Goal: Task Accomplishment & Management: Complete application form

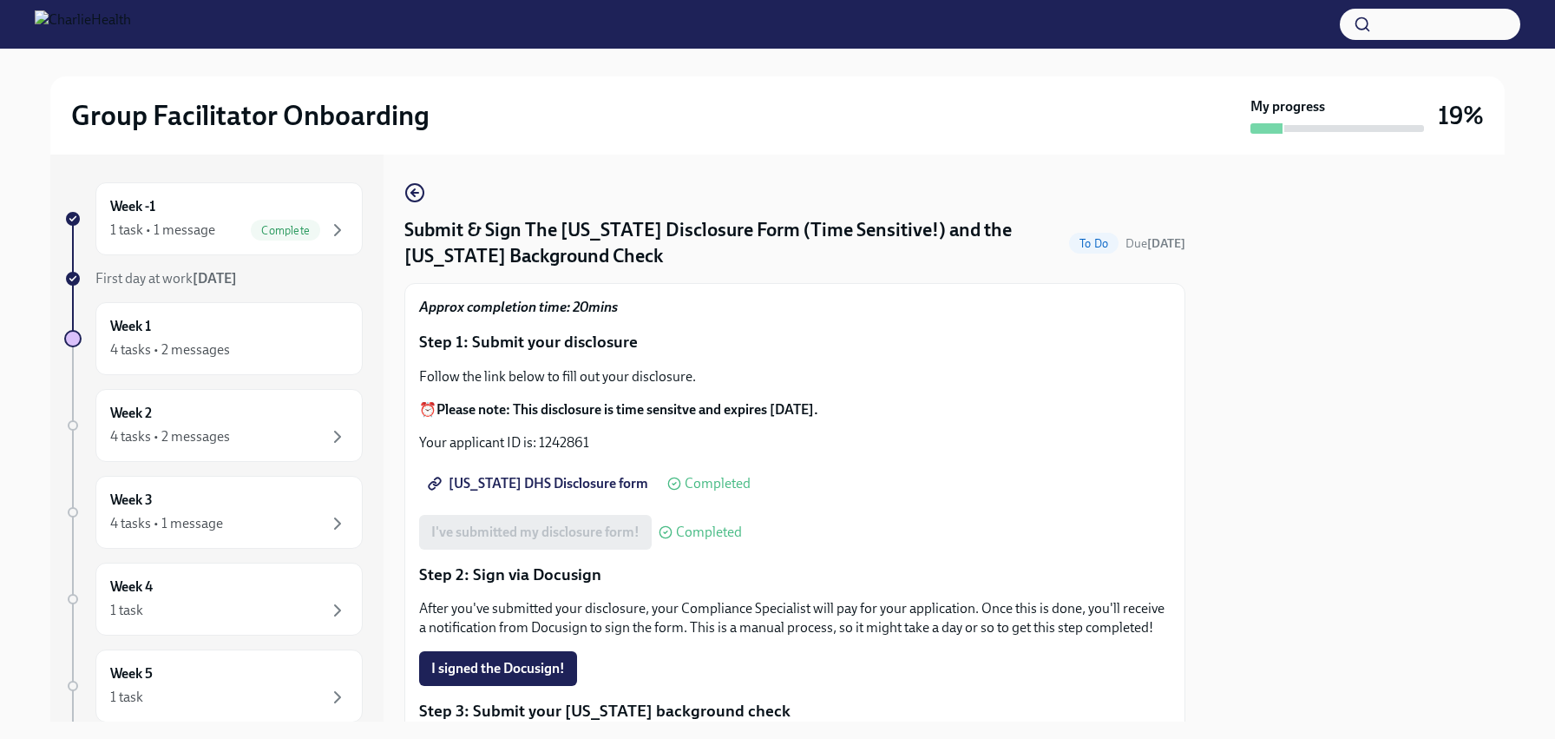
scroll to position [419, 0]
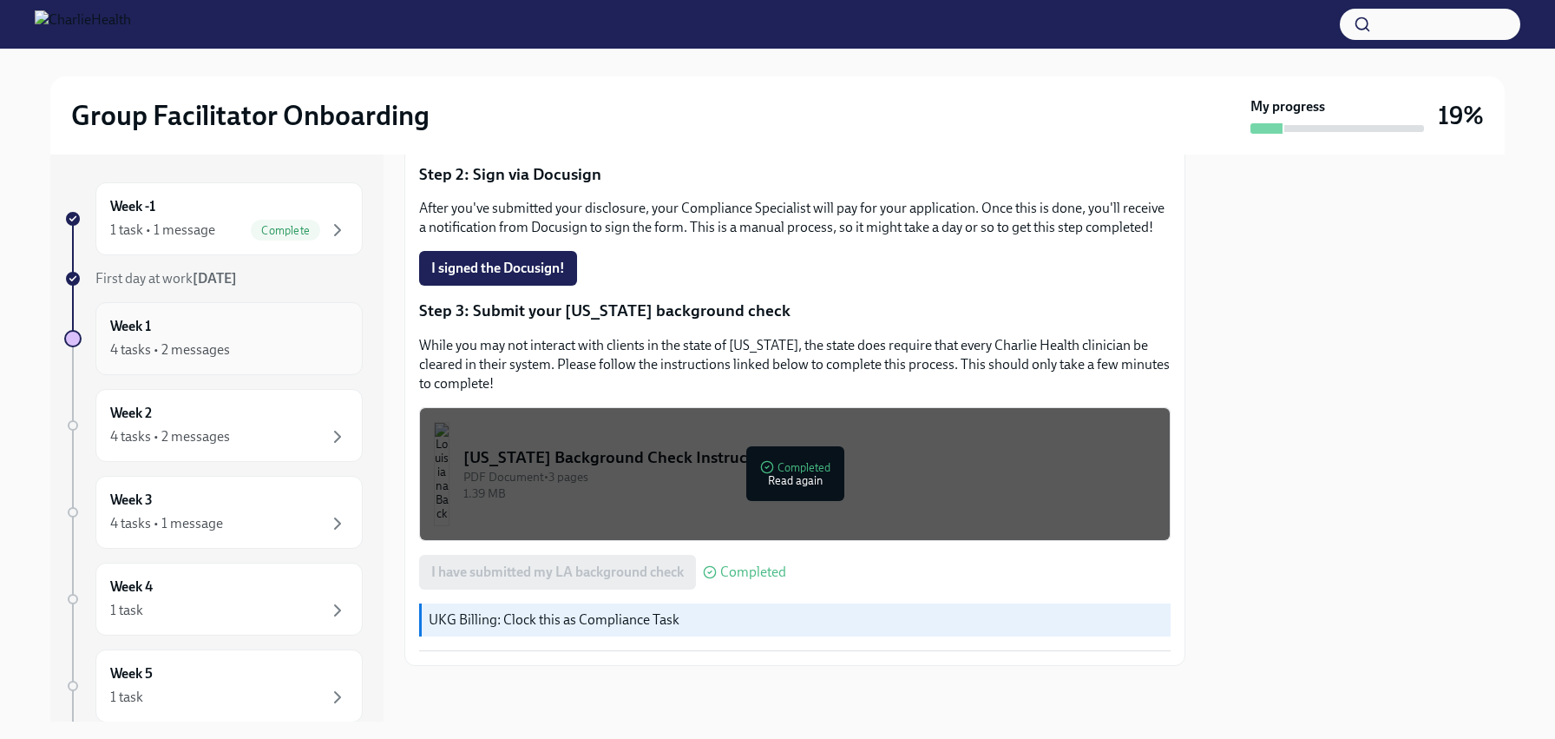
click at [203, 345] on div "4 tasks • 2 messages" at bounding box center [170, 349] width 120 height 19
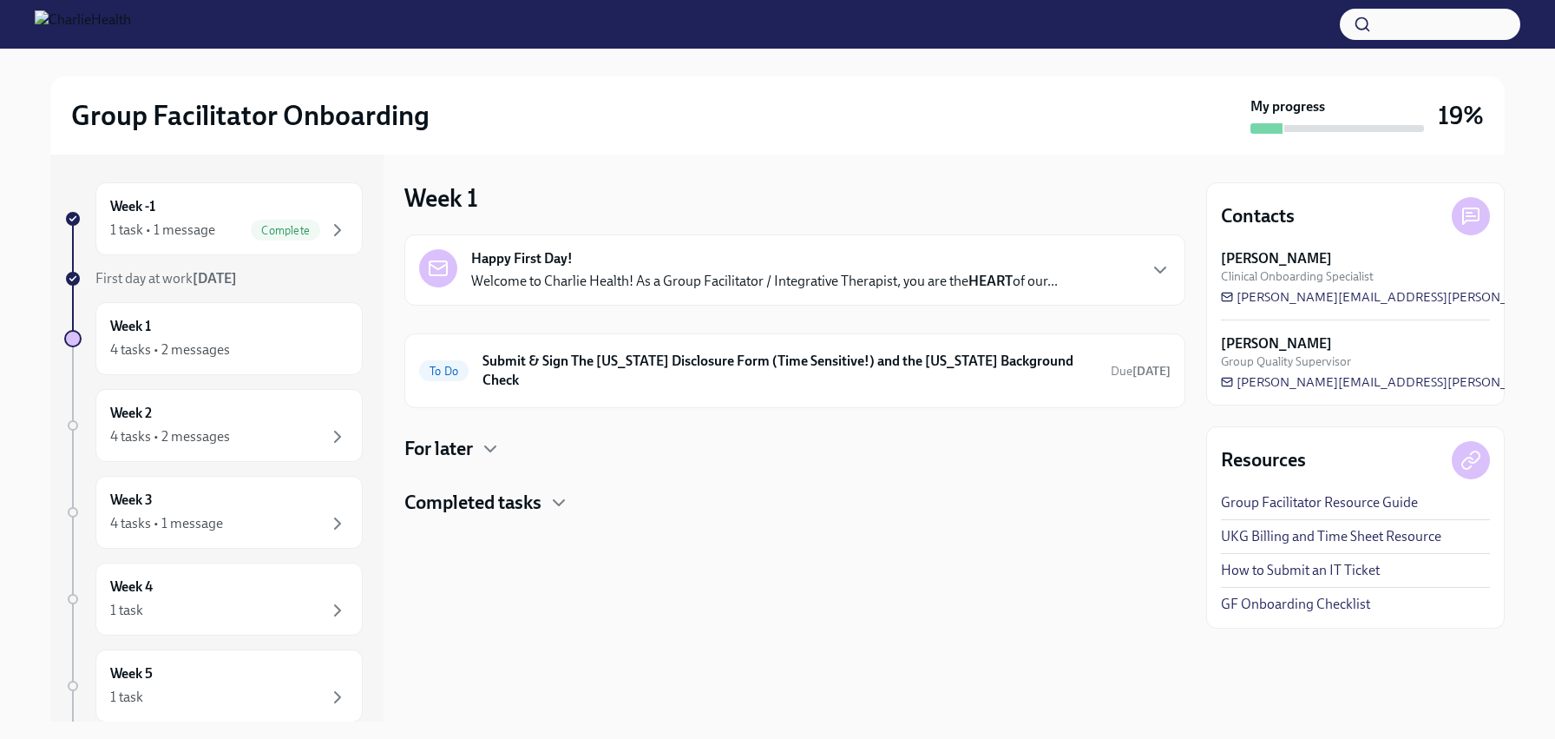
click at [488, 436] on div "For later" at bounding box center [794, 449] width 781 height 26
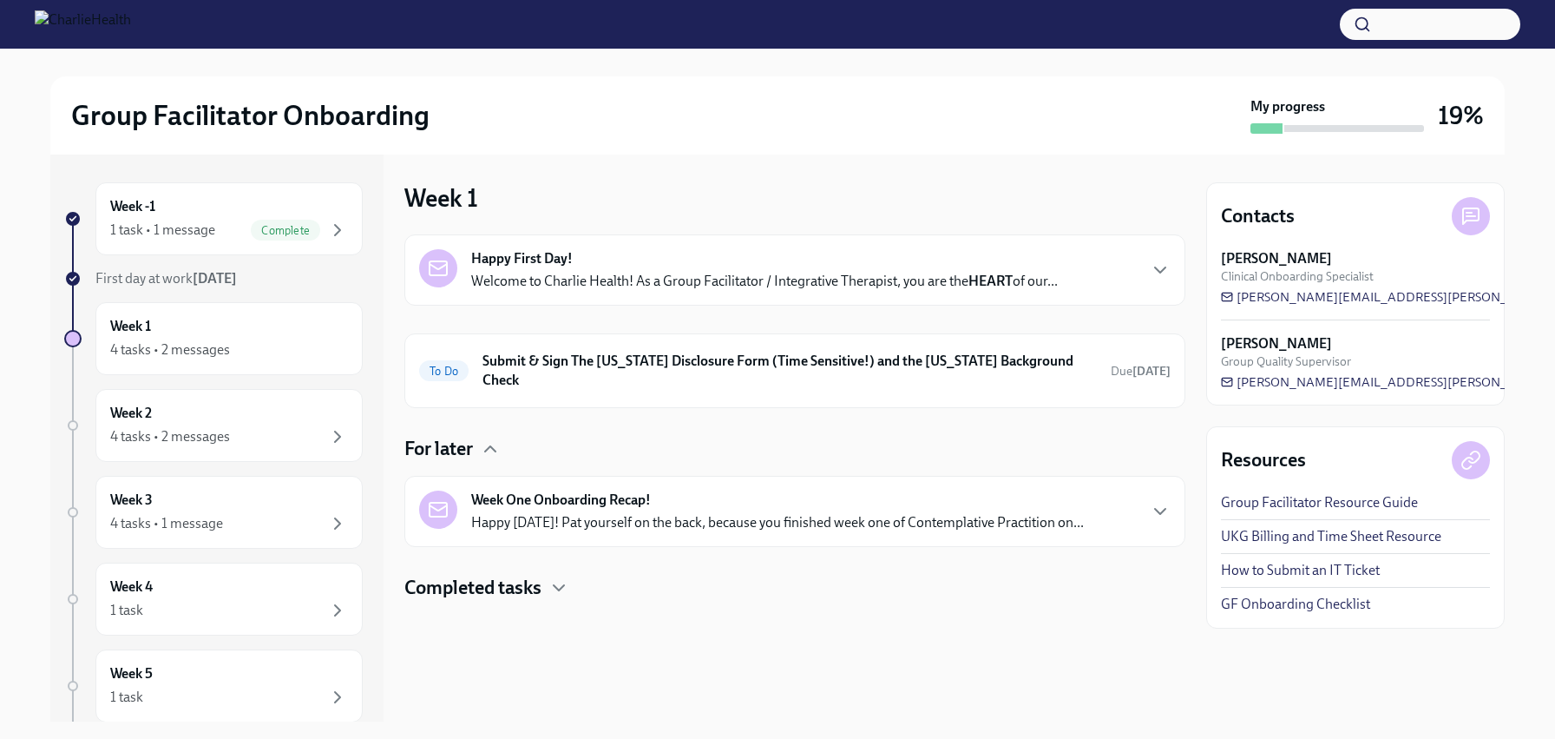
click at [496, 575] on h4 "Completed tasks" at bounding box center [472, 588] width 137 height 26
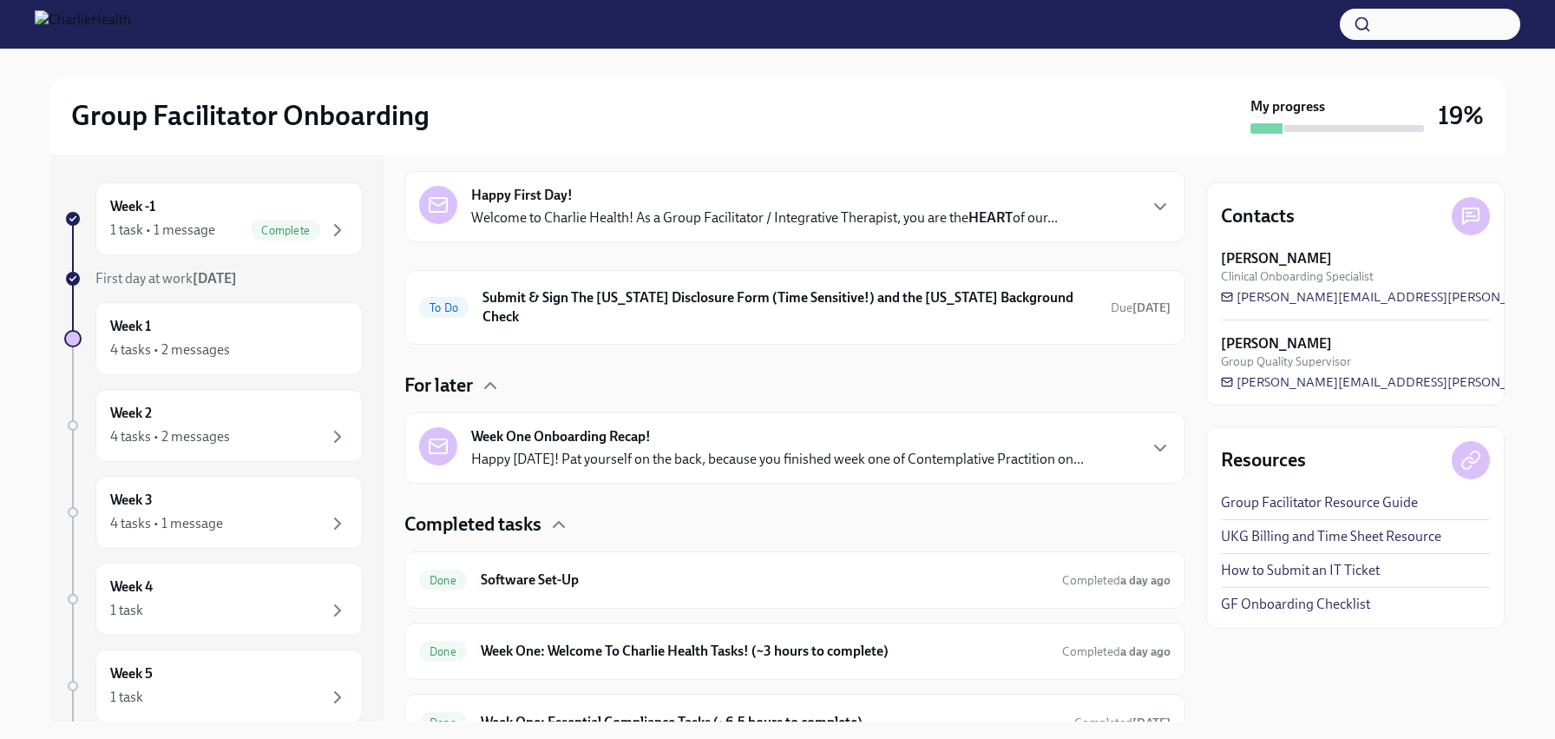
click at [651, 427] on strong "Week One Onboarding Recap!" at bounding box center [561, 436] width 180 height 19
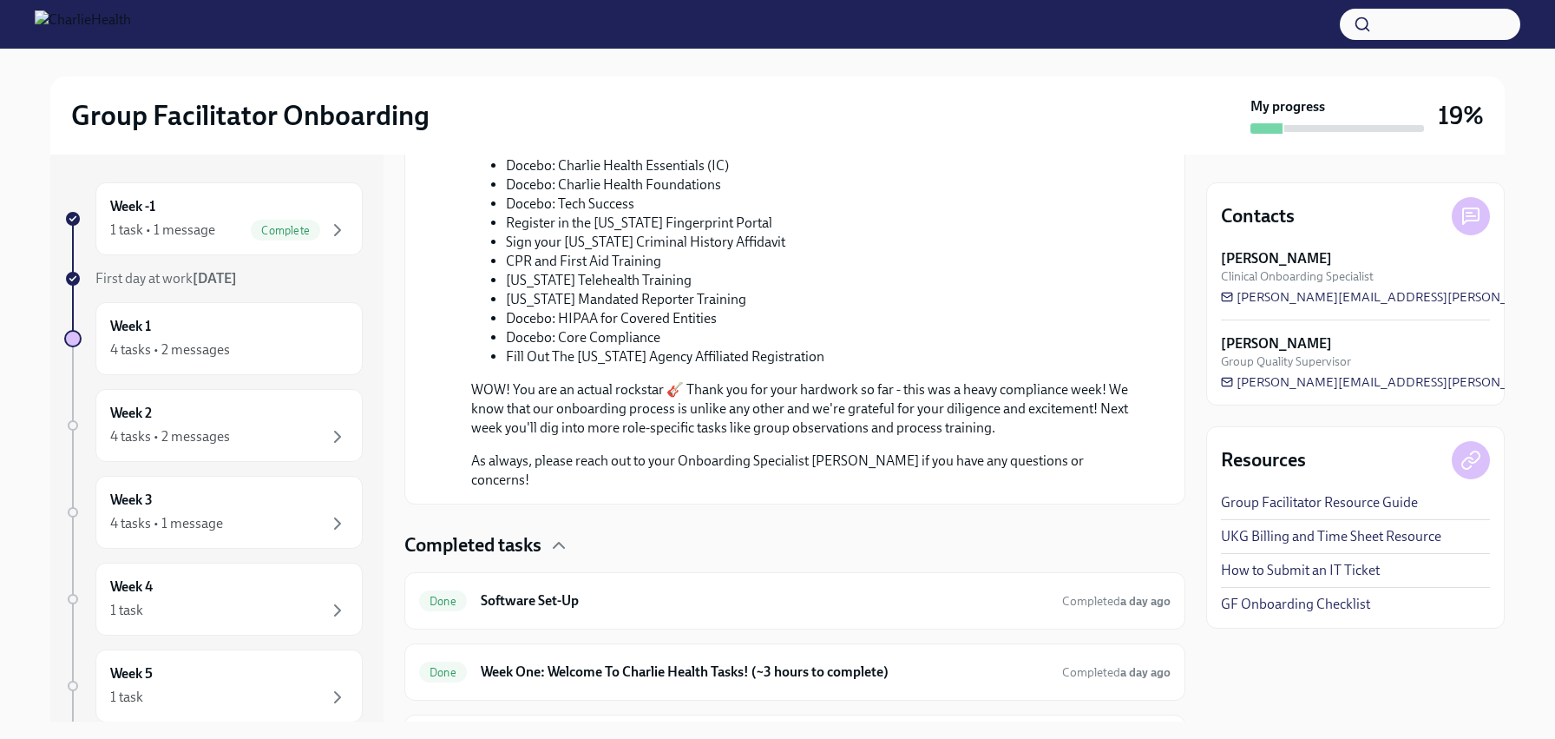
scroll to position [1101, 0]
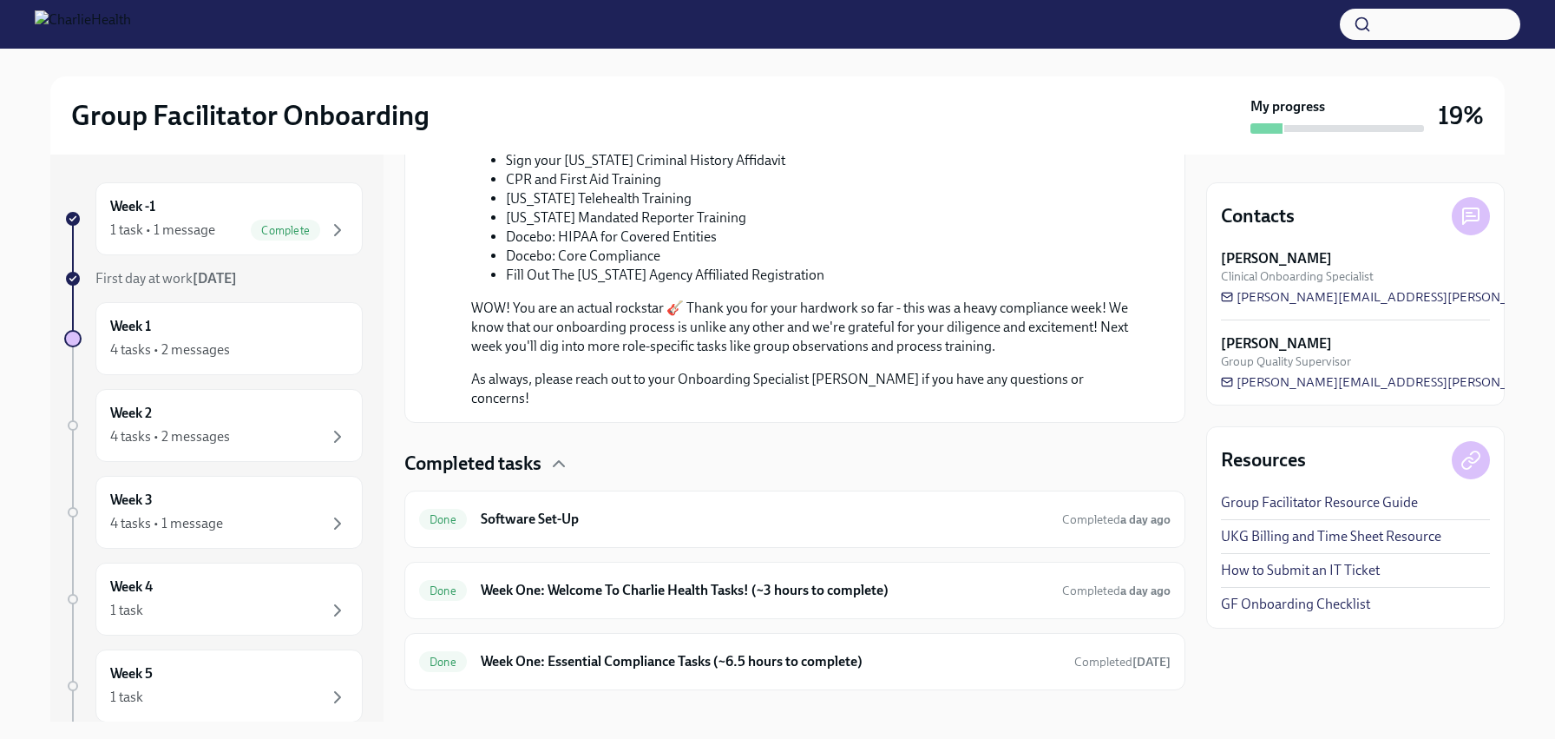
click at [535, 450] on h4 "Completed tasks" at bounding box center [472, 463] width 137 height 26
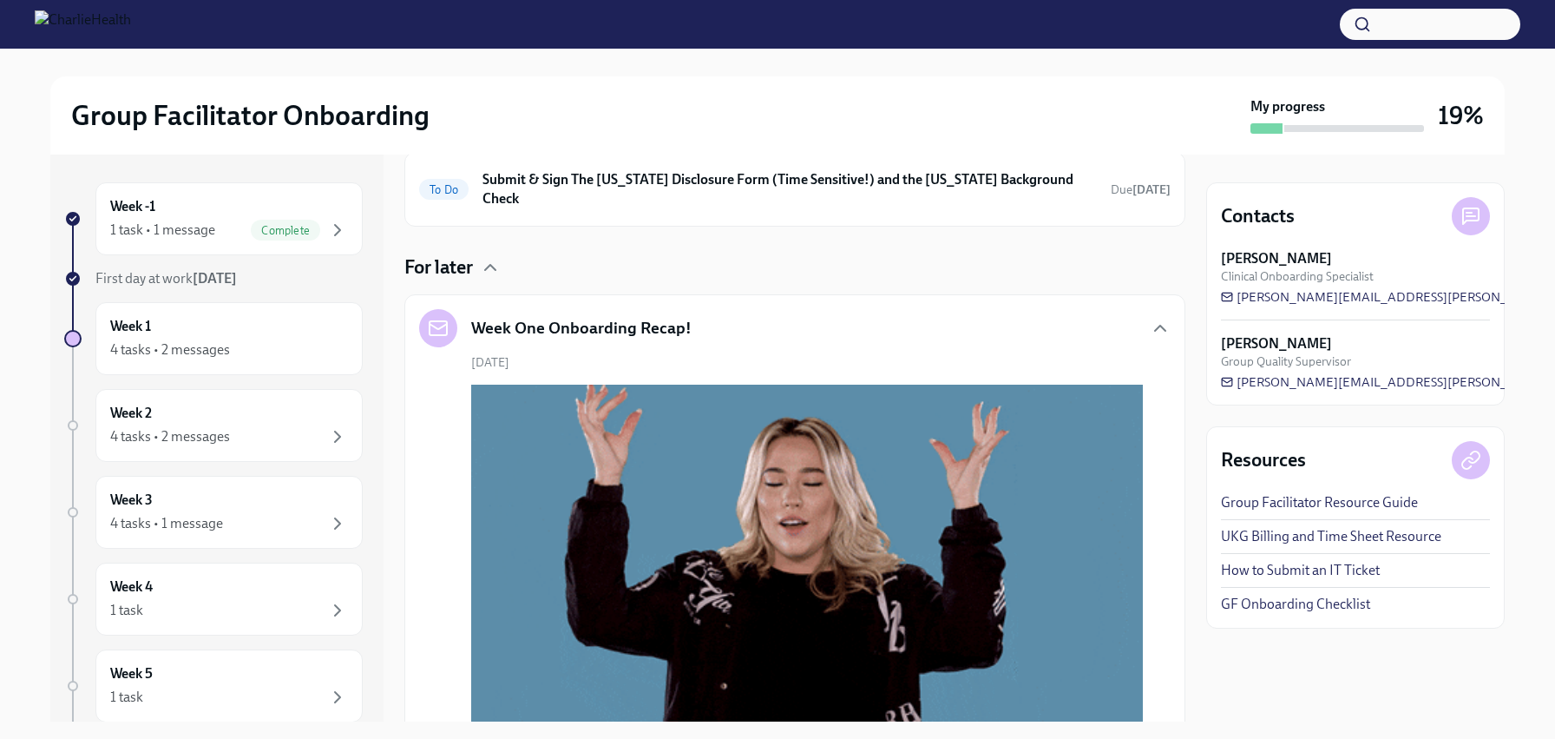
scroll to position [0, 0]
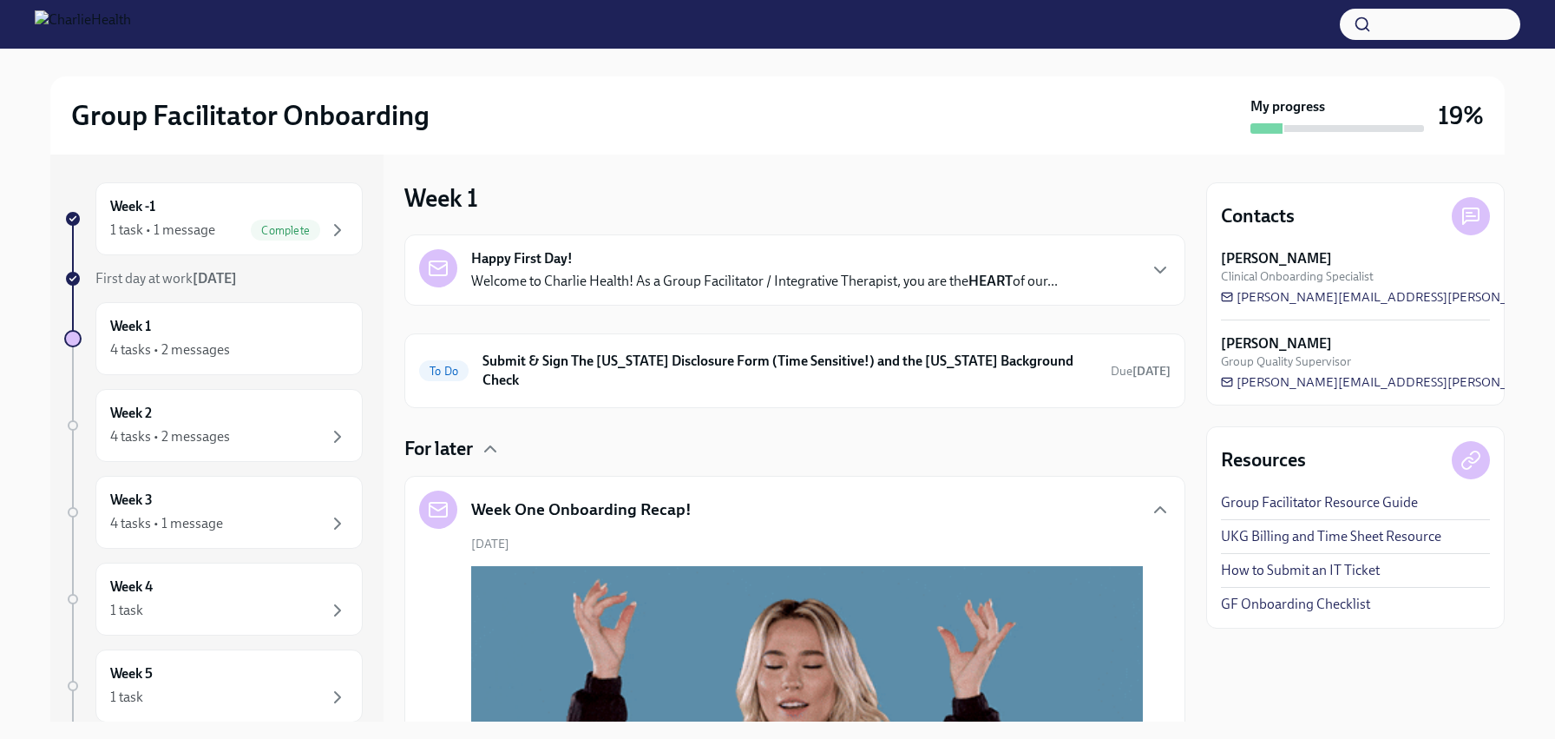
click at [518, 498] on h5 "Week One Onboarding Recap!" at bounding box center [581, 509] width 220 height 23
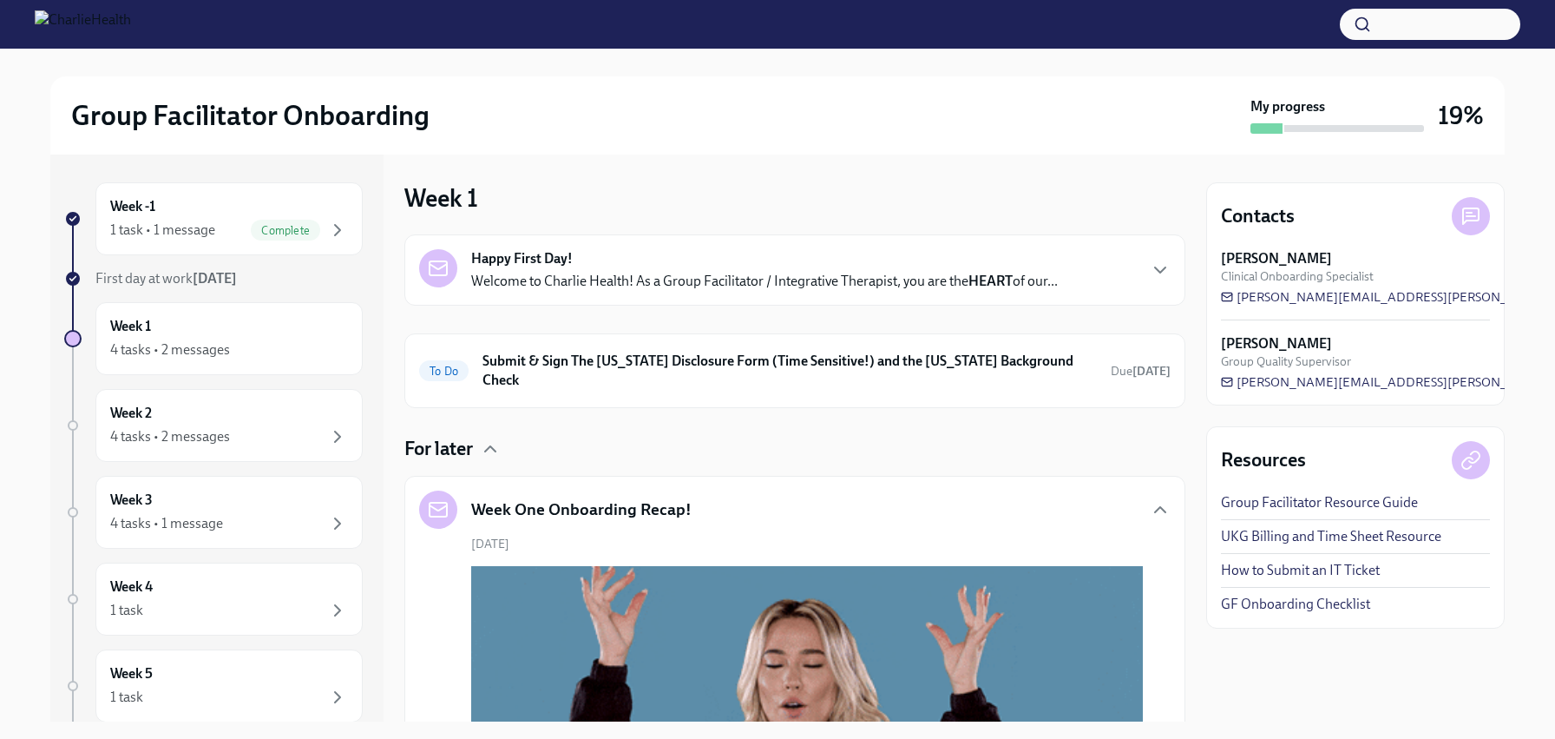
click at [470, 443] on h4 "For later" at bounding box center [438, 449] width 69 height 26
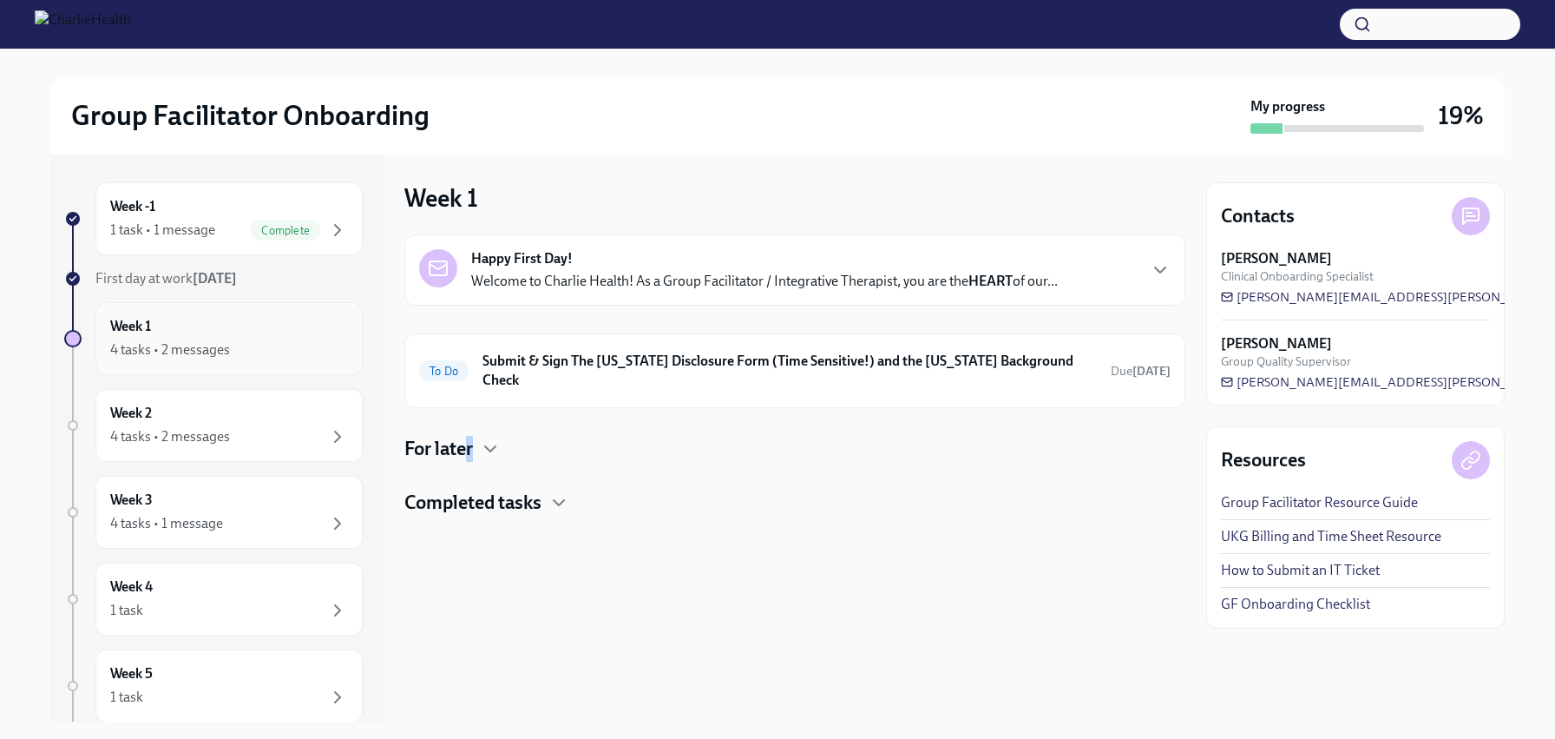
click at [158, 337] on div "Week 1 4 tasks • 2 messages" at bounding box center [229, 338] width 238 height 43
click at [156, 418] on div "Week 2 4 tasks • 2 messages" at bounding box center [229, 425] width 238 height 43
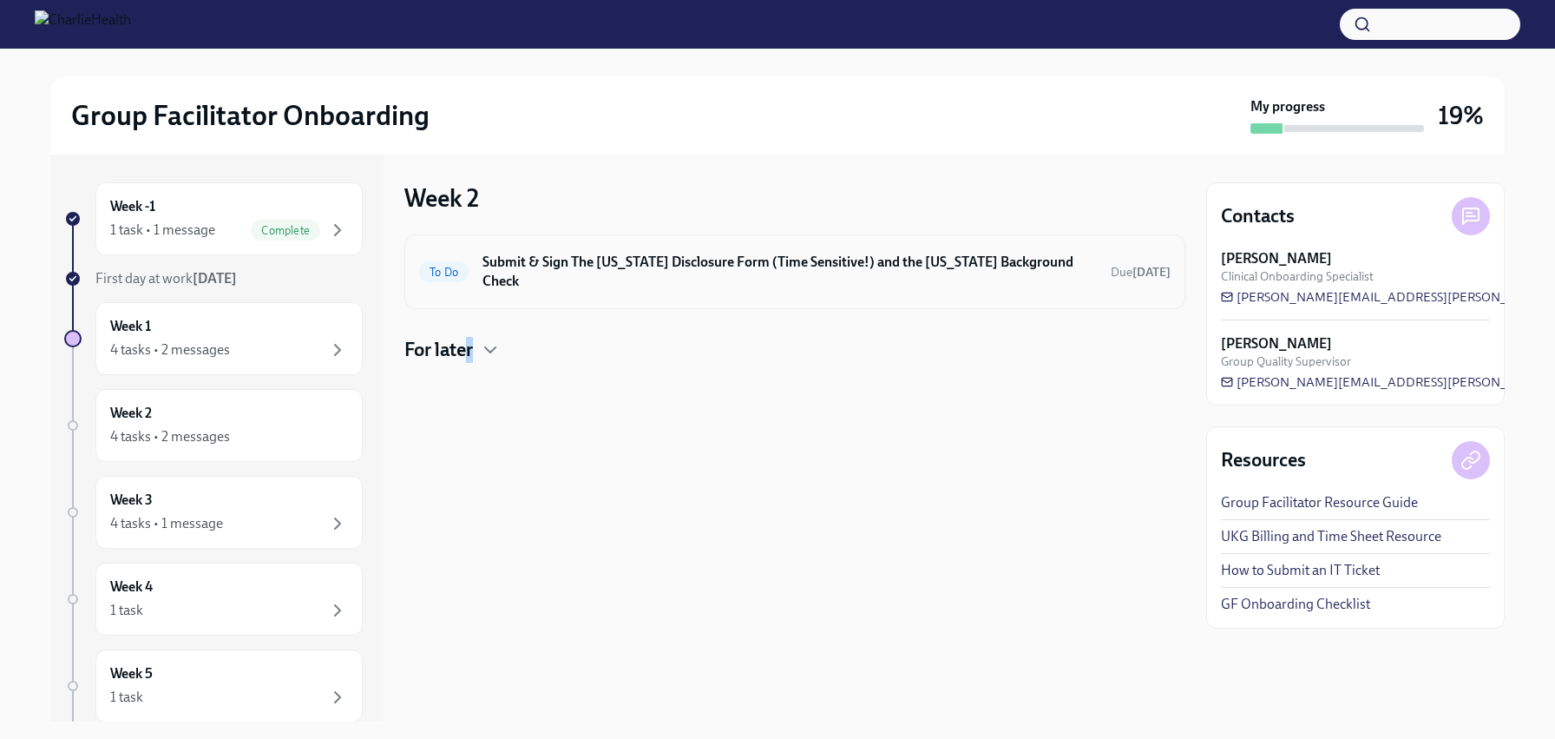
click at [674, 255] on h6 "Submit & Sign The [US_STATE] Disclosure Form (Time Sensitive!) and the [US_STAT…" at bounding box center [790, 272] width 615 height 38
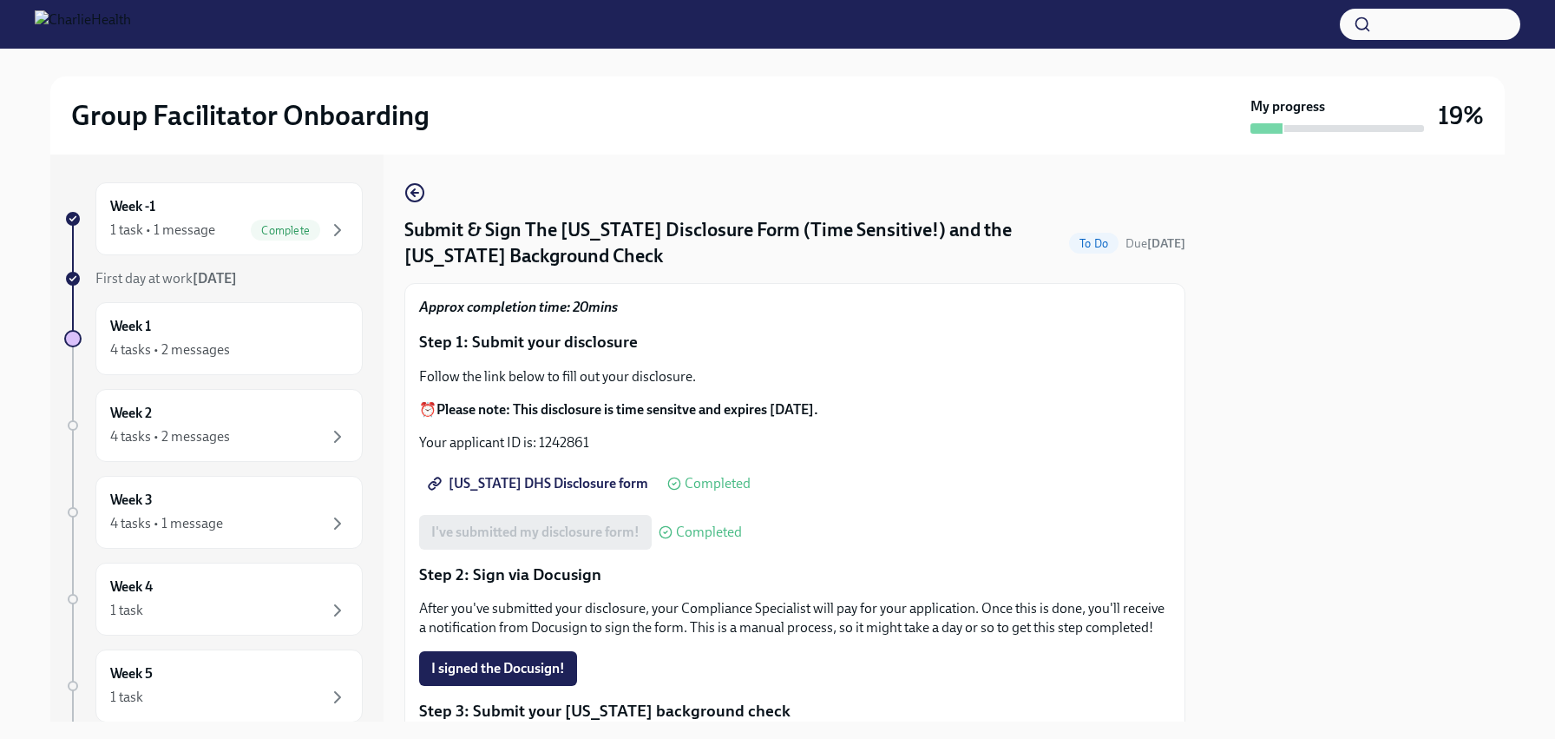
click at [634, 246] on h4 "Submit & Sign The [US_STATE] Disclosure Form (Time Sensitive!) and the [US_STAT…" at bounding box center [733, 243] width 658 height 52
click at [615, 227] on h4 "Submit & Sign The [US_STATE] Disclosure Form (Time Sensitive!) and the [US_STAT…" at bounding box center [733, 243] width 658 height 52
click at [414, 184] on circle "button" at bounding box center [414, 192] width 17 height 17
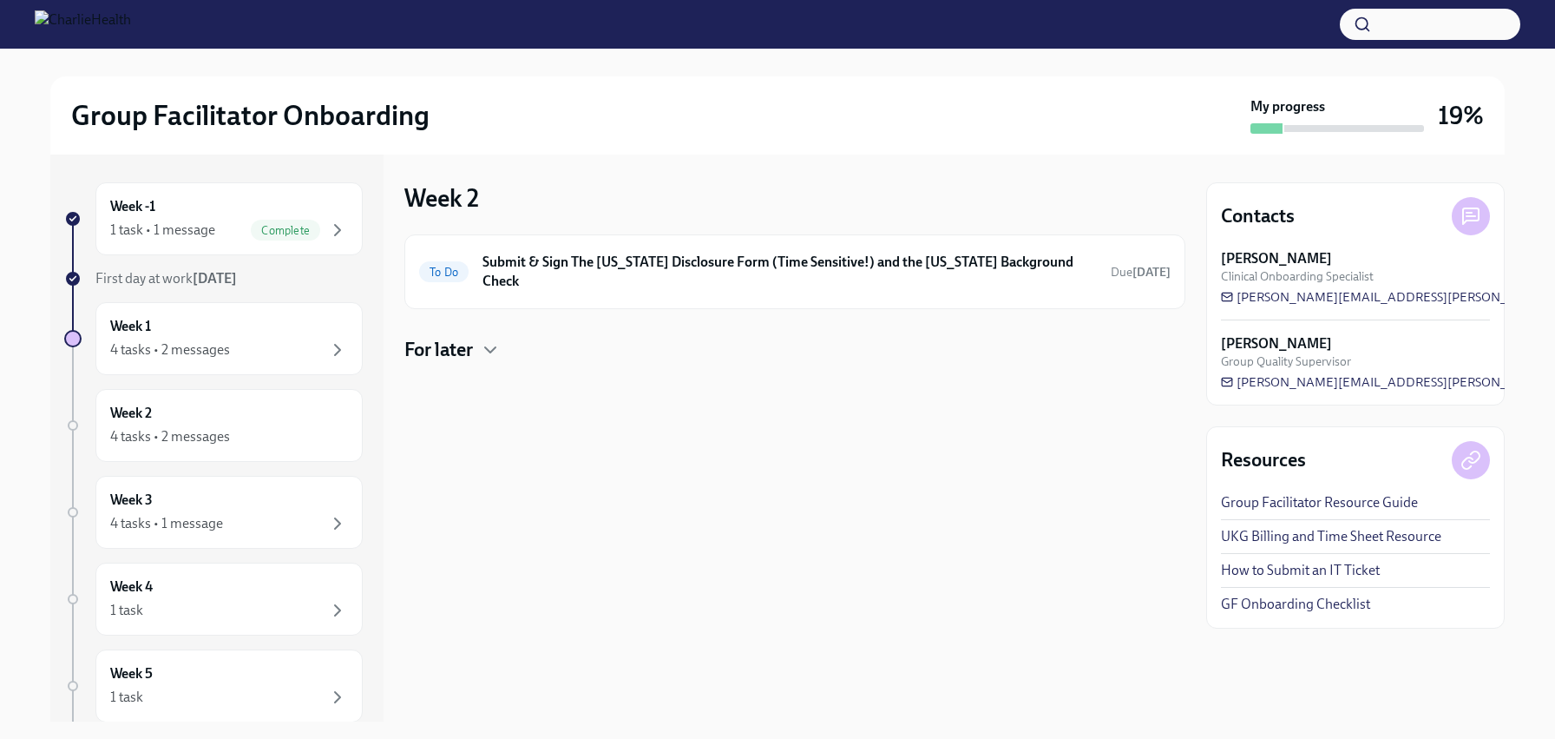
click at [450, 318] on div "To Do Submit & Sign The [US_STATE] Disclosure Form (Time Sensitive!) and the [U…" at bounding box center [794, 298] width 781 height 128
click at [469, 337] on h4 "For later" at bounding box center [438, 350] width 69 height 26
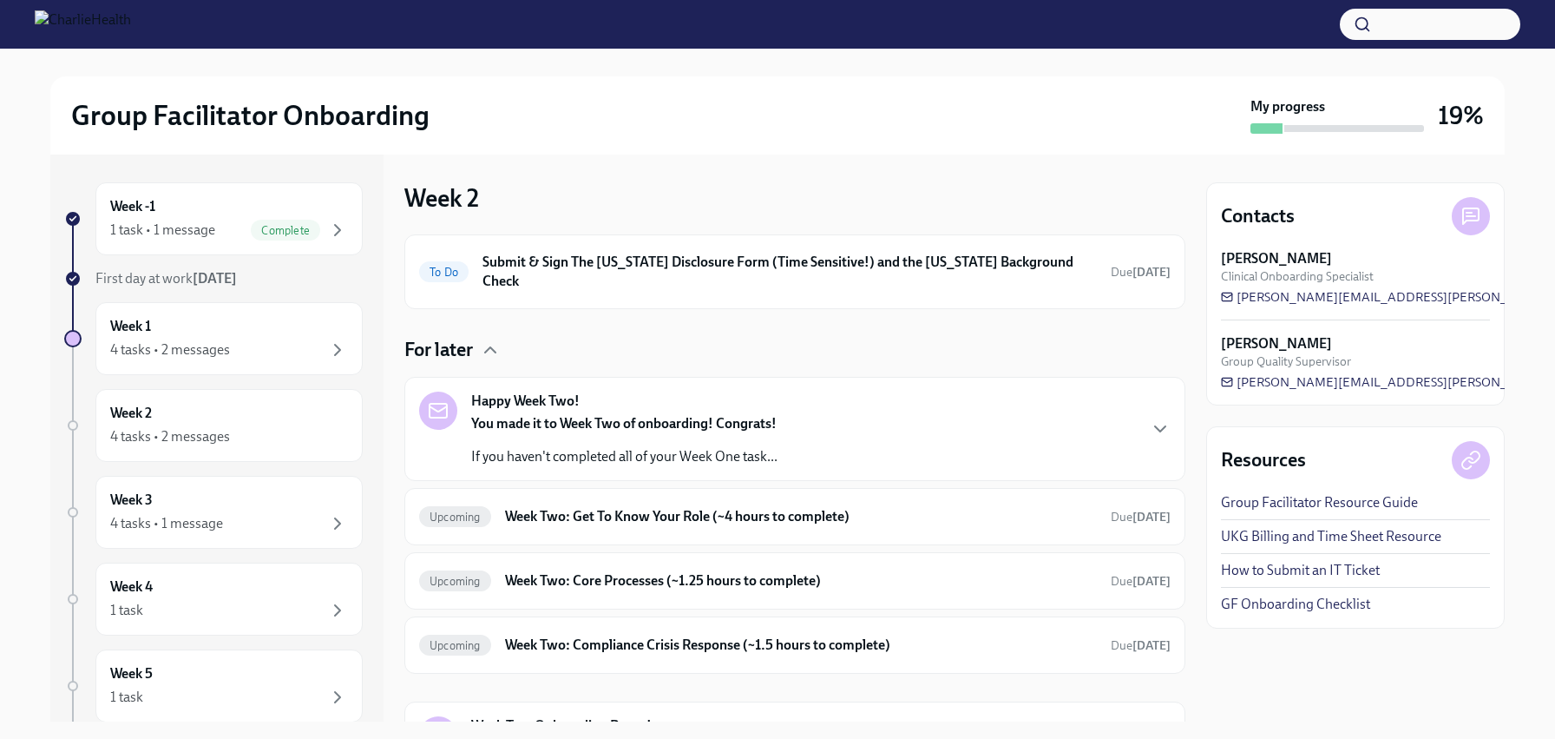
scroll to position [51, 0]
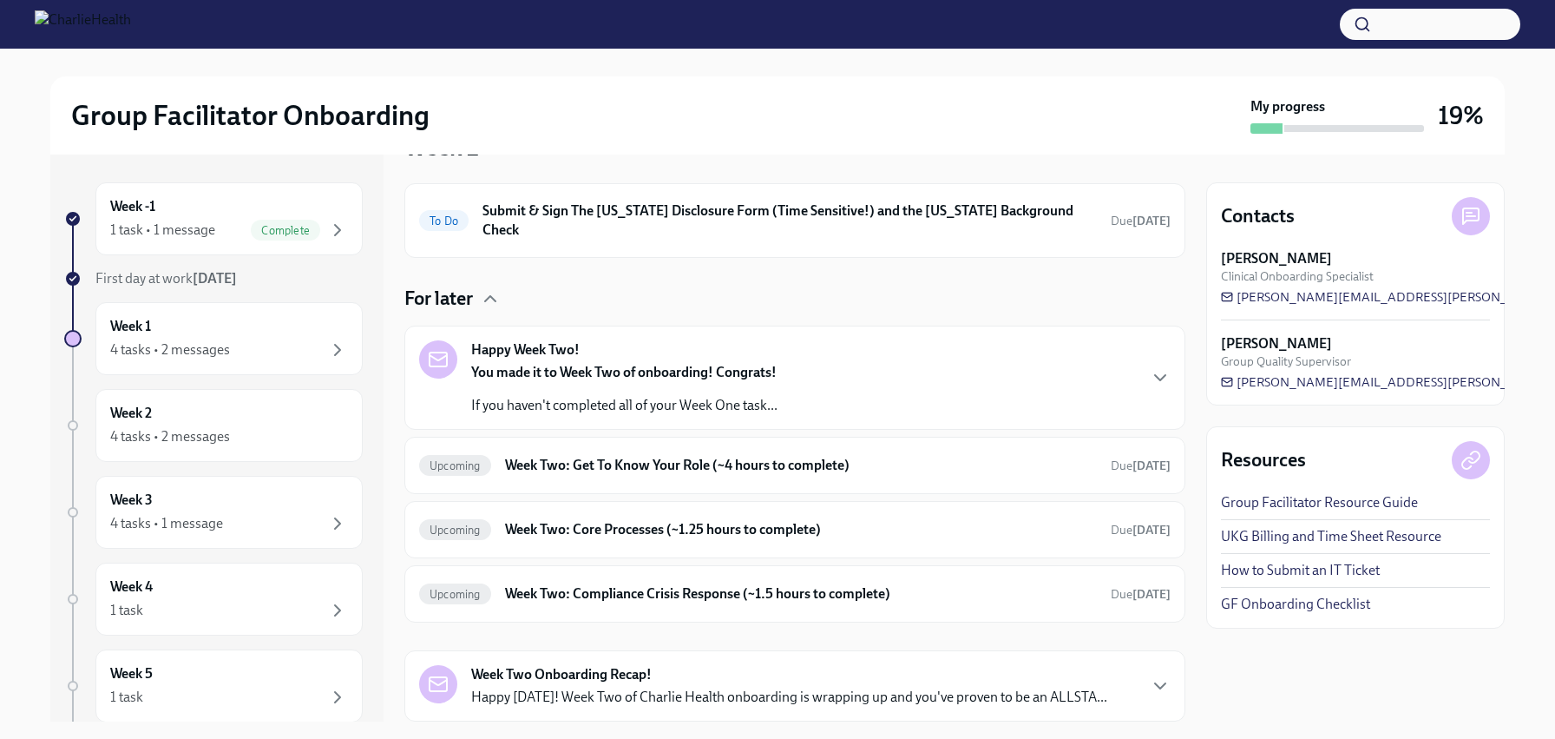
click at [592, 340] on div "Happy Week Two! You made it to Week Two of onboarding! Congrats! If you haven't…" at bounding box center [624, 377] width 306 height 75
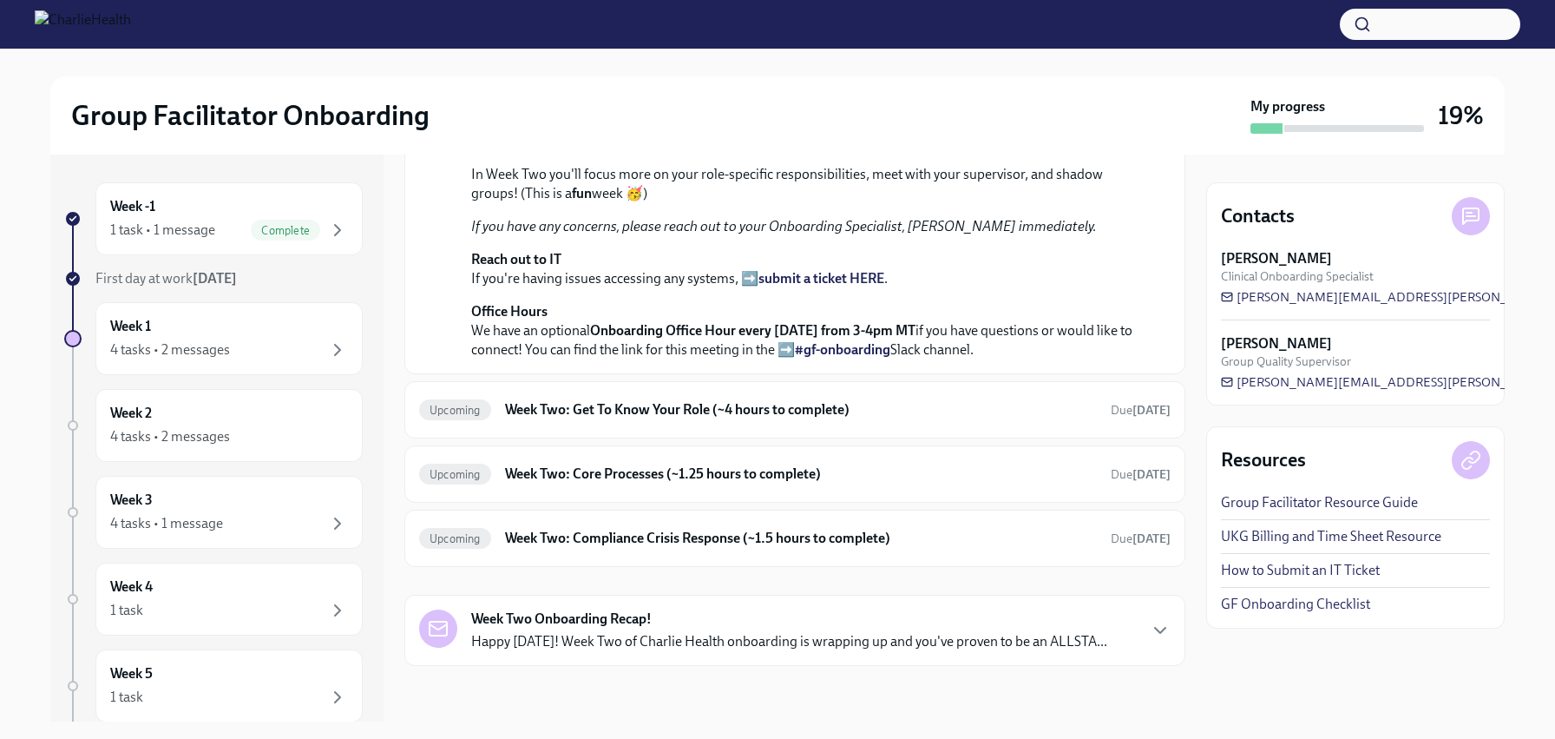
scroll to position [681, 0]
click at [644, 396] on div "Upcoming Week Two: Get To Know Your Role (~4 hours to complete) Due [DATE]" at bounding box center [795, 410] width 752 height 28
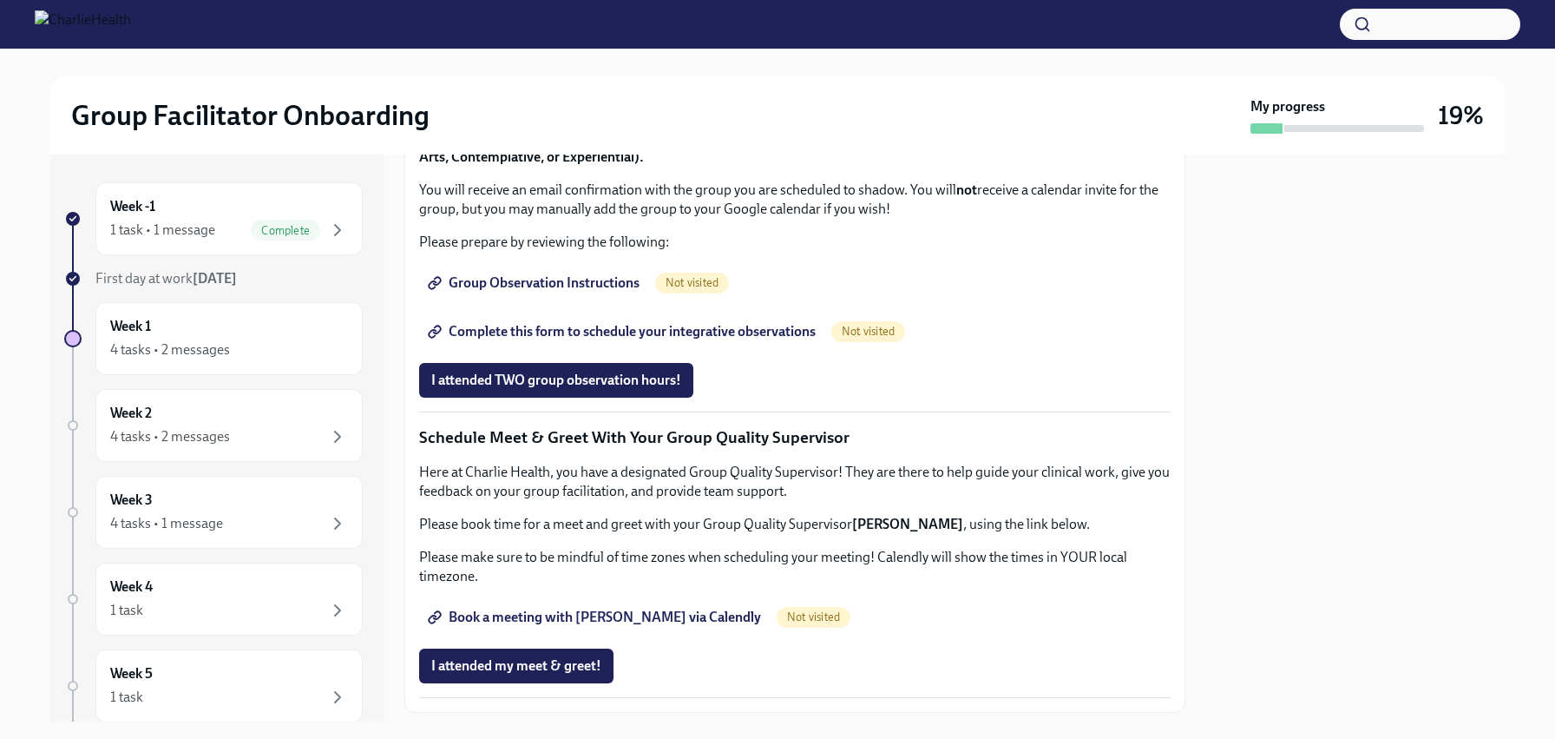
scroll to position [988, 0]
